Goal: Information Seeking & Learning: Learn about a topic

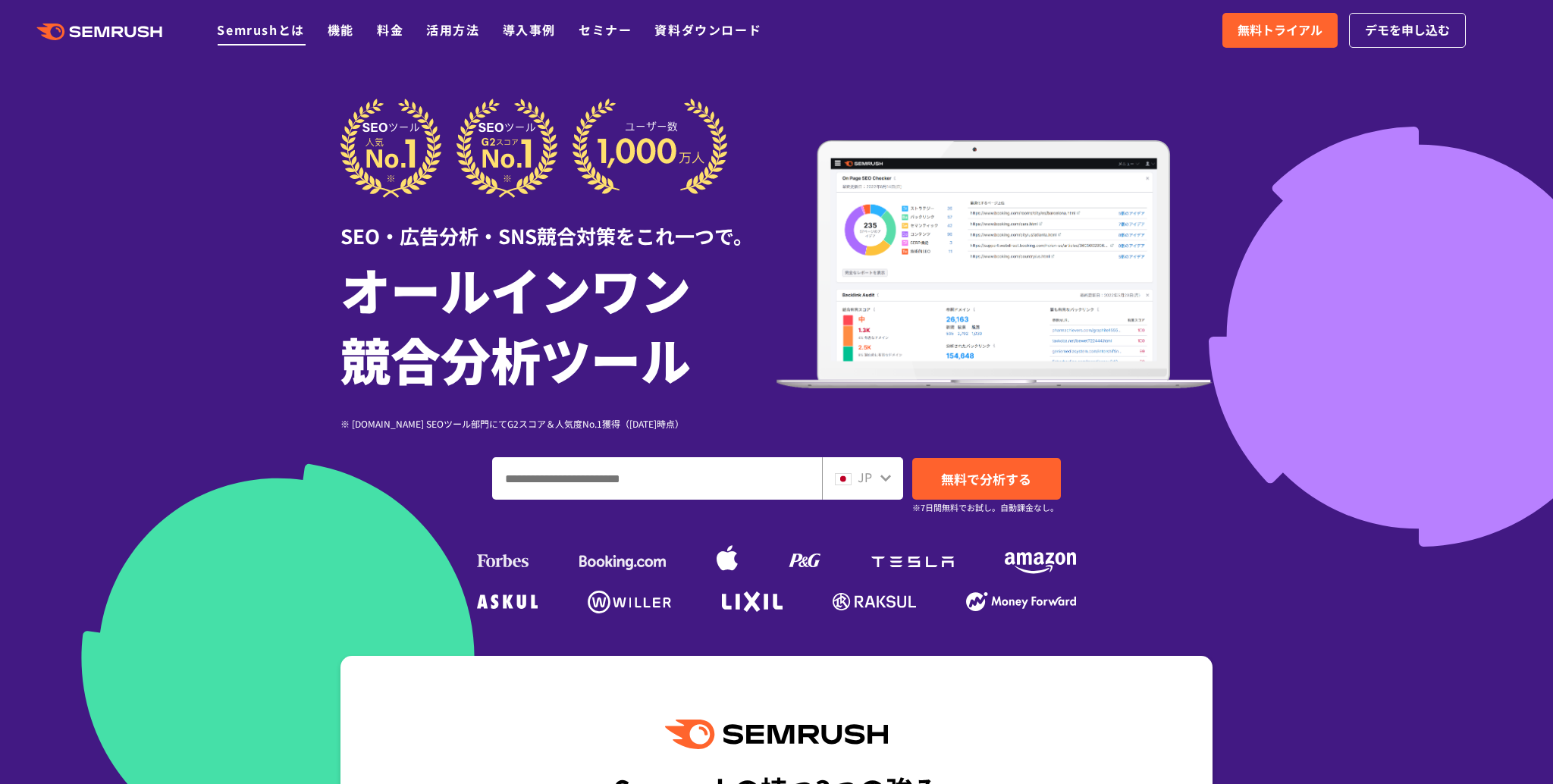
click at [261, 32] on link "Semrushとは" at bounding box center [260, 30] width 87 height 18
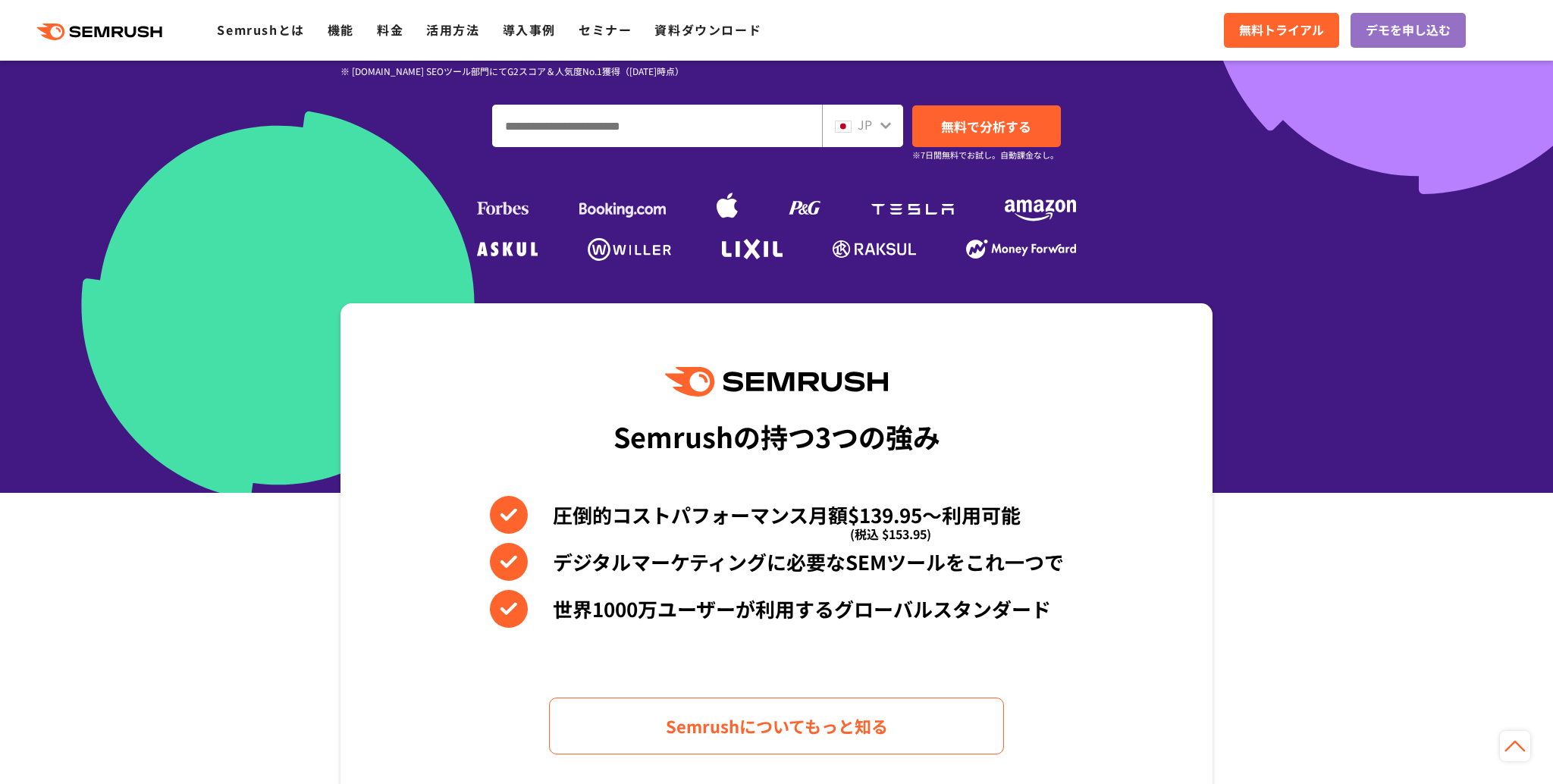
scroll to position [170, 0]
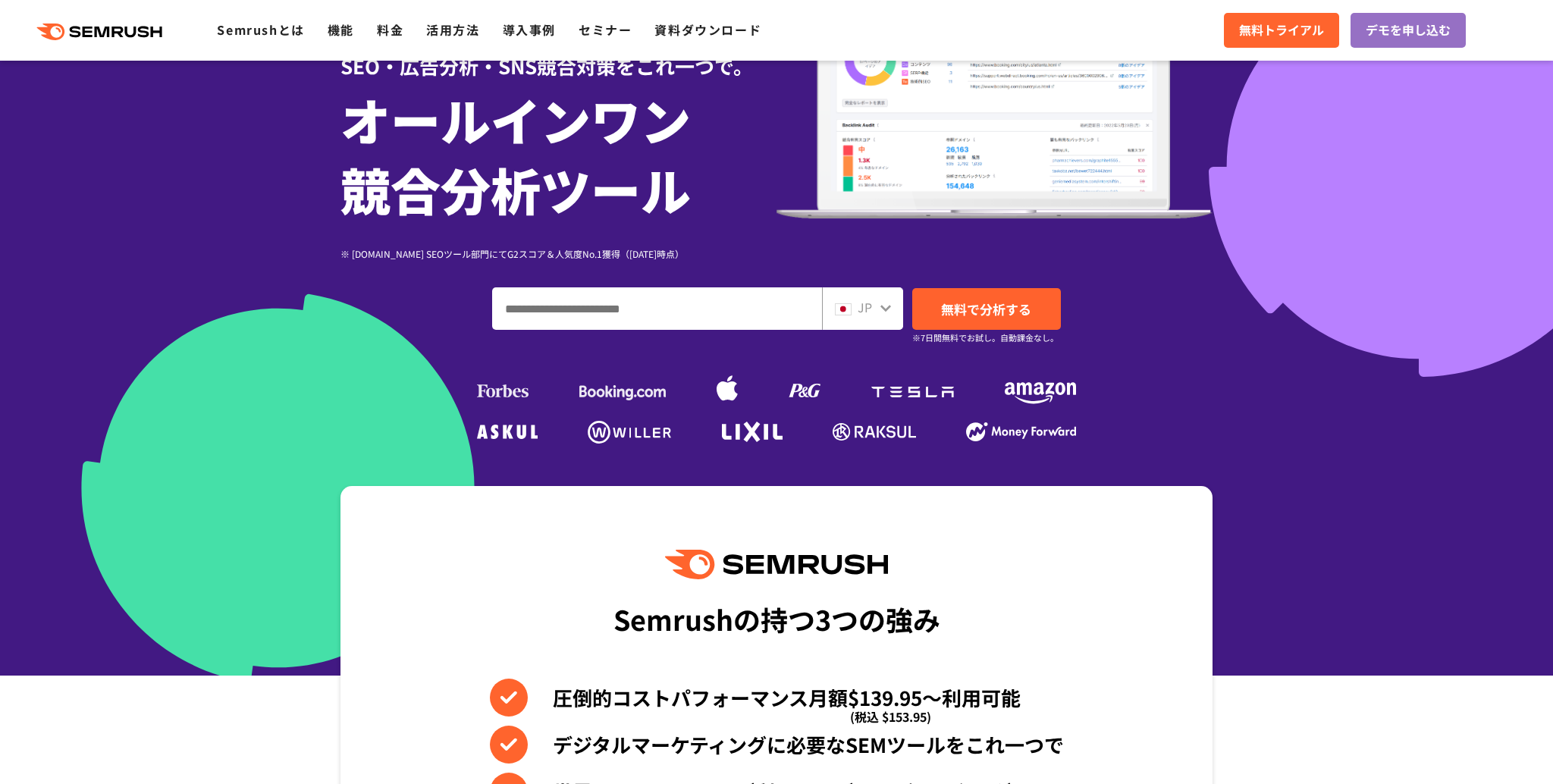
click at [887, 309] on icon at bounding box center [885, 308] width 10 height 7
click at [877, 307] on div "JP" at bounding box center [859, 307] width 49 height 20
click at [885, 305] on icon at bounding box center [886, 308] width 12 height 12
click at [885, 309] on icon at bounding box center [885, 308] width 10 height 7
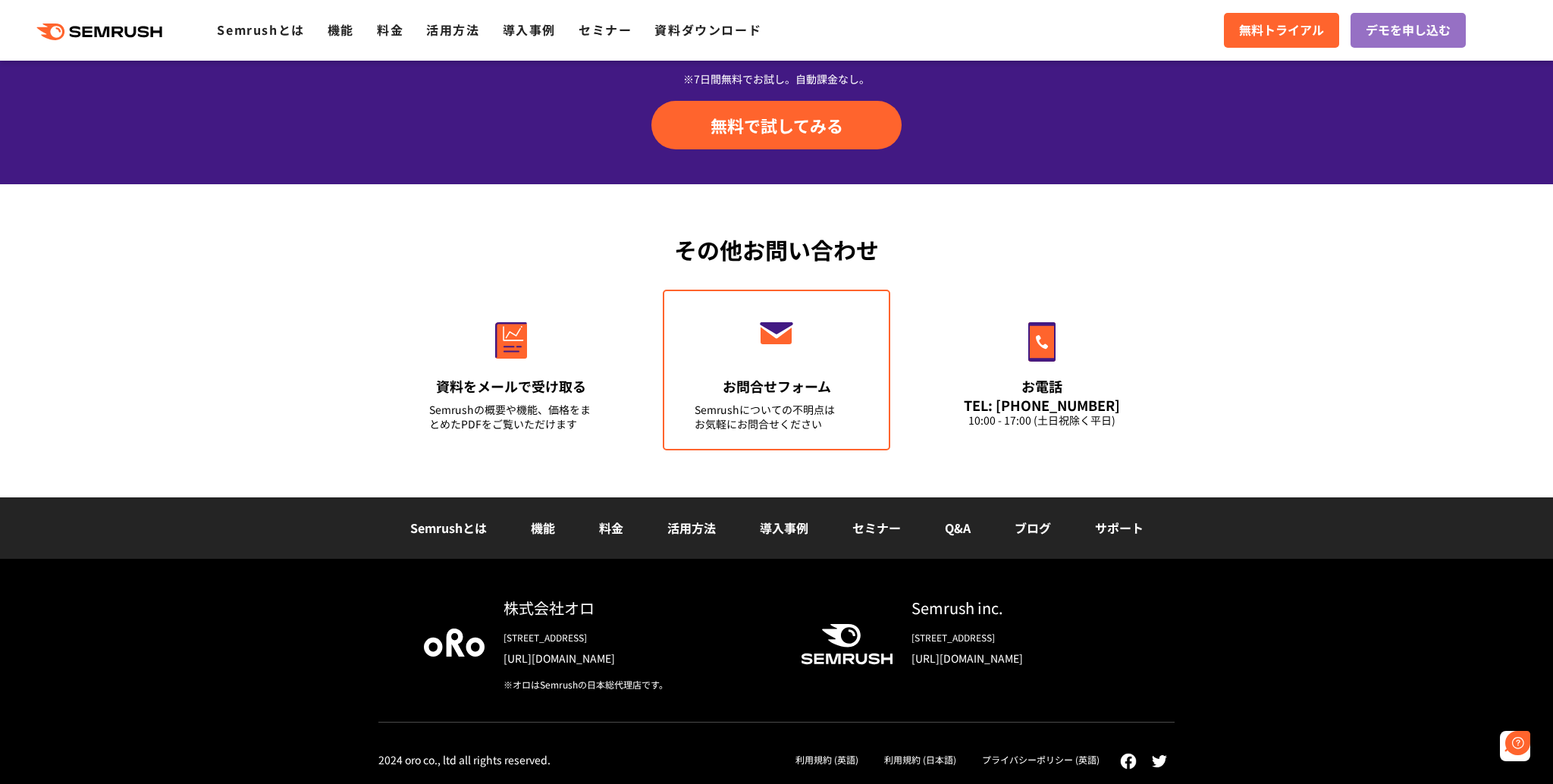
scroll to position [0, 0]
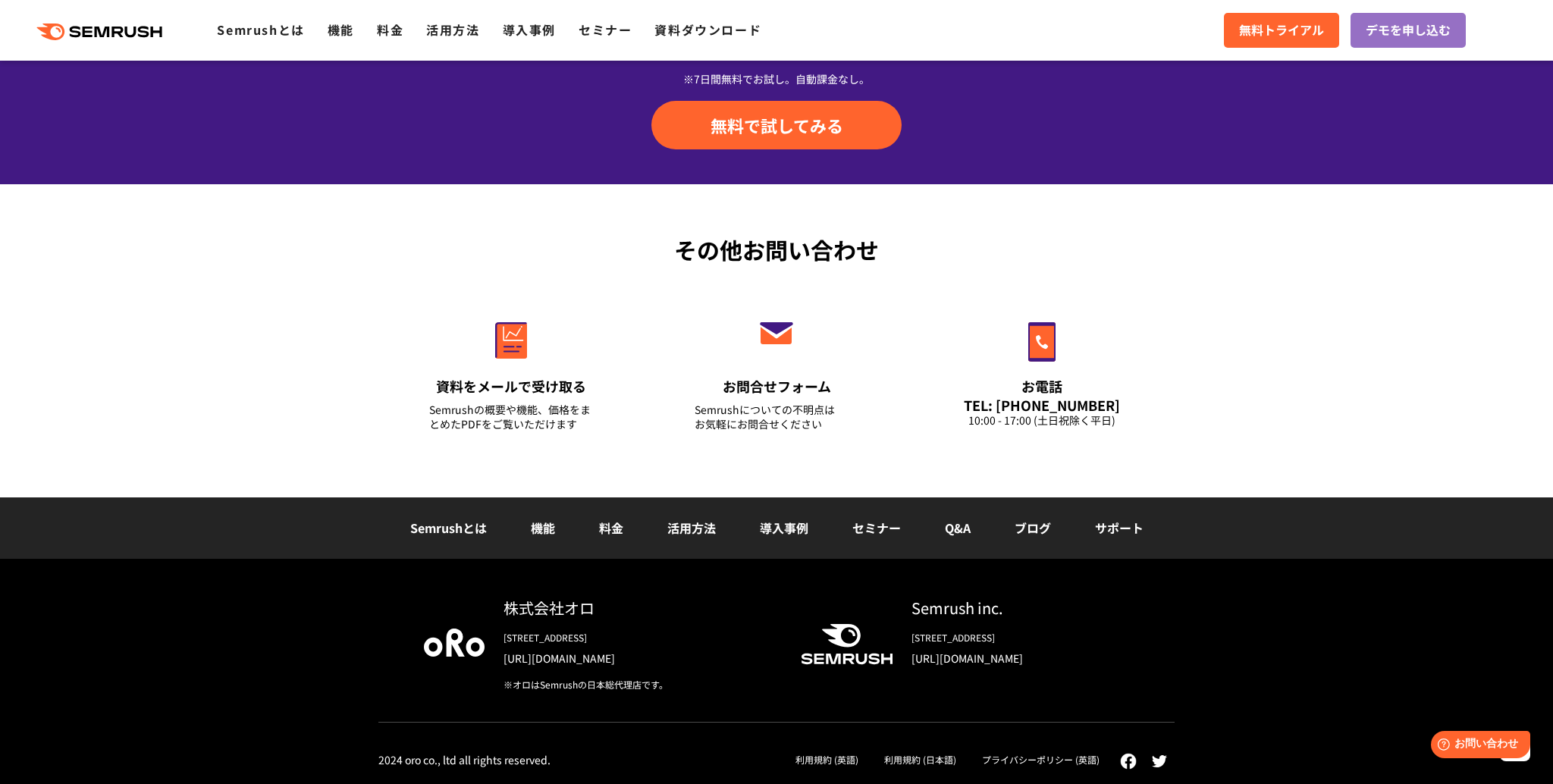
click at [1082, 759] on link "プライバシーポリシー (英語)" at bounding box center [1040, 759] width 118 height 13
